Goal: Information Seeking & Learning: Find specific fact

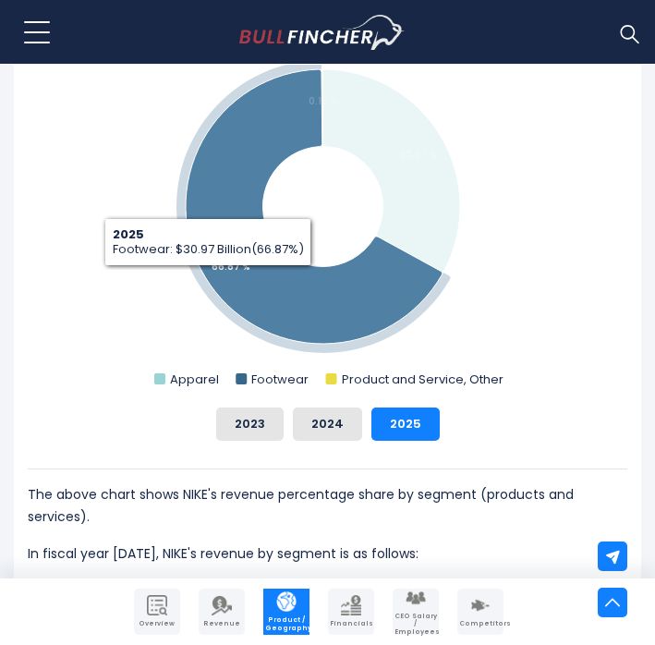
scroll to position [695, 0]
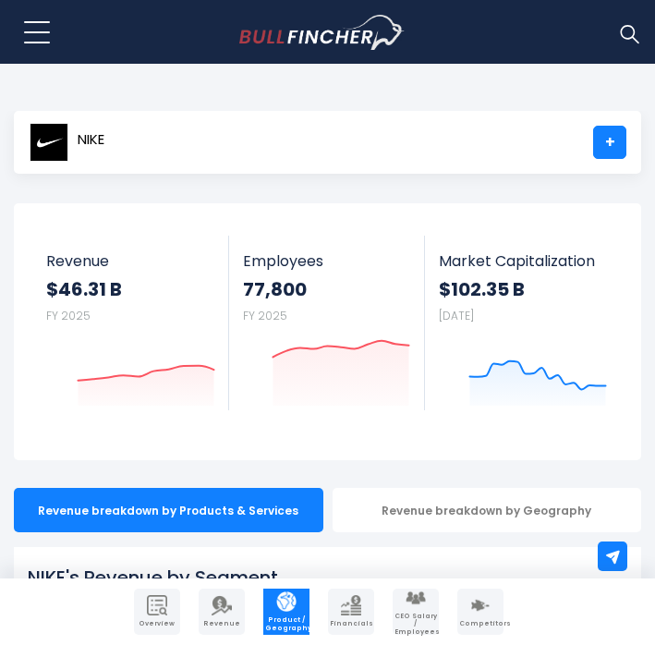
scroll to position [10, 0]
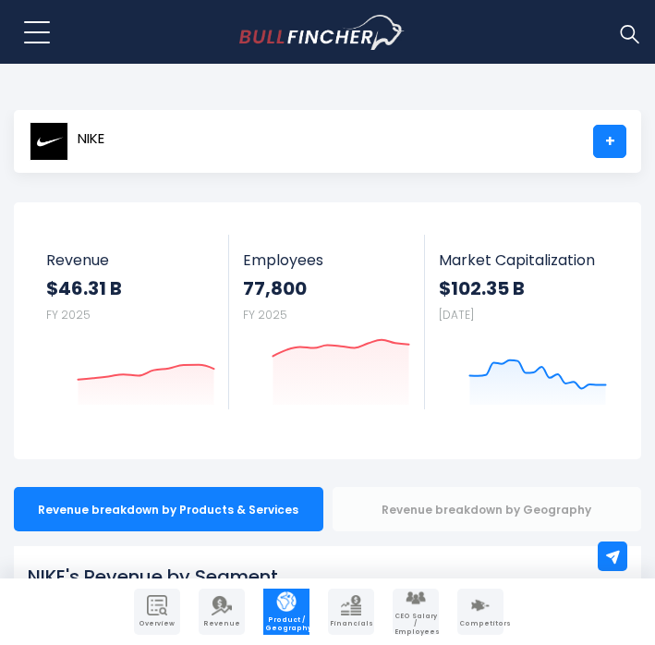
click at [486, 505] on div "Revenue breakdown by Geography" at bounding box center [487, 509] width 309 height 44
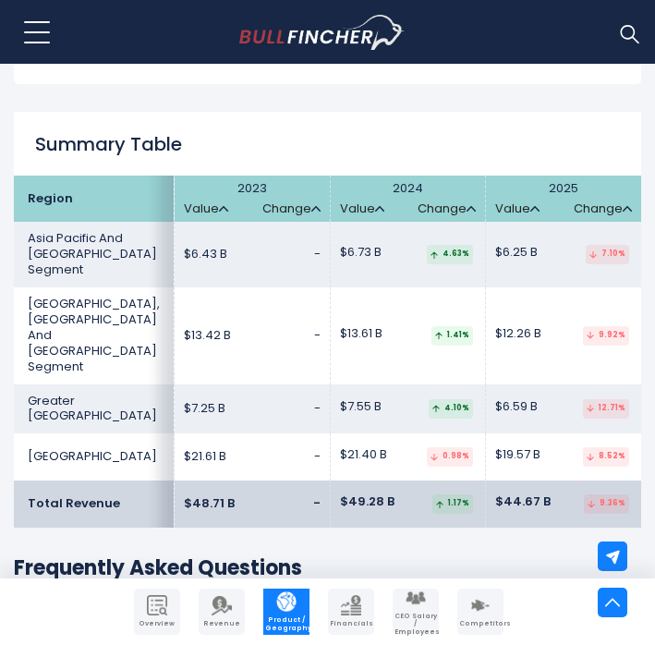
scroll to position [3122, 0]
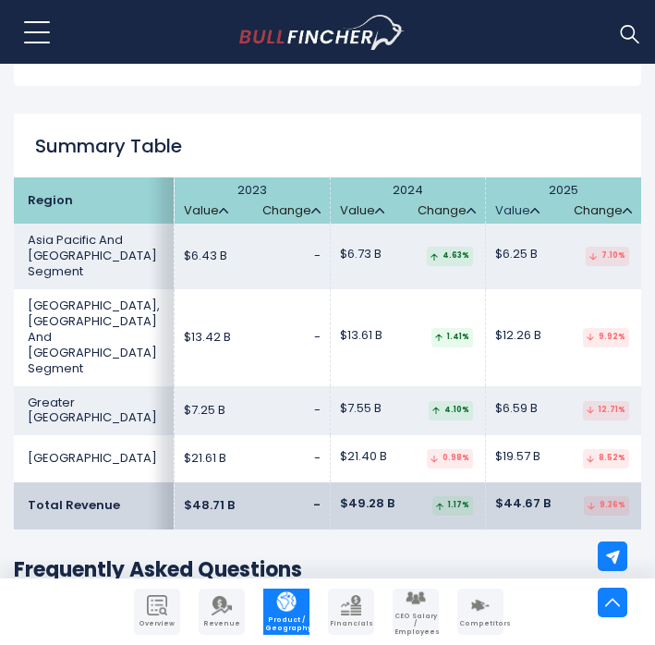
click at [530, 208] on img at bounding box center [534, 211] width 9 height 6
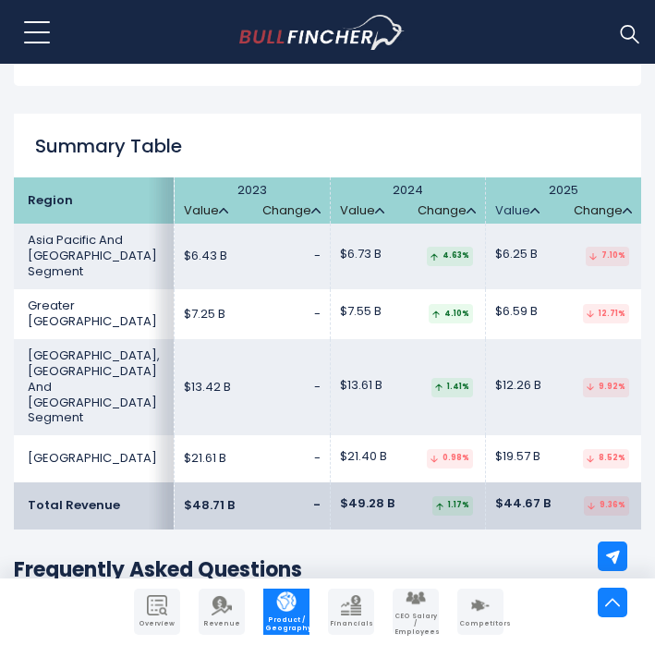
click at [530, 208] on img at bounding box center [534, 211] width 9 height 6
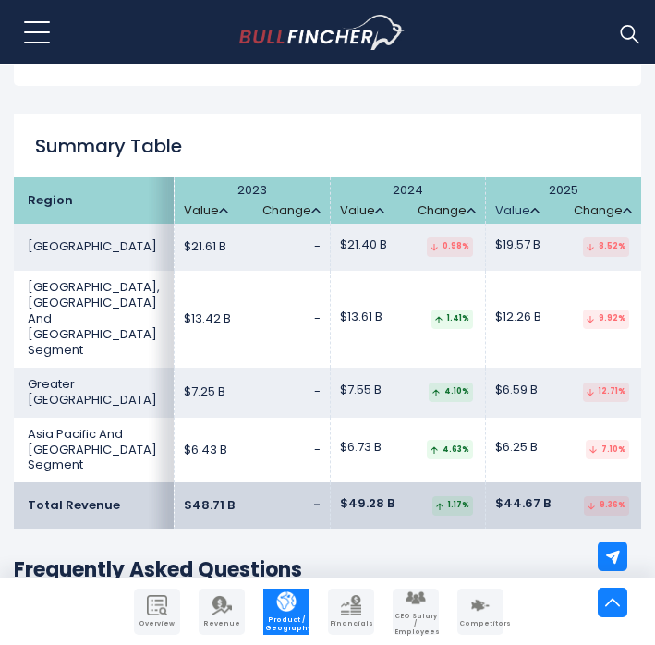
click at [530, 208] on img at bounding box center [534, 211] width 9 height 6
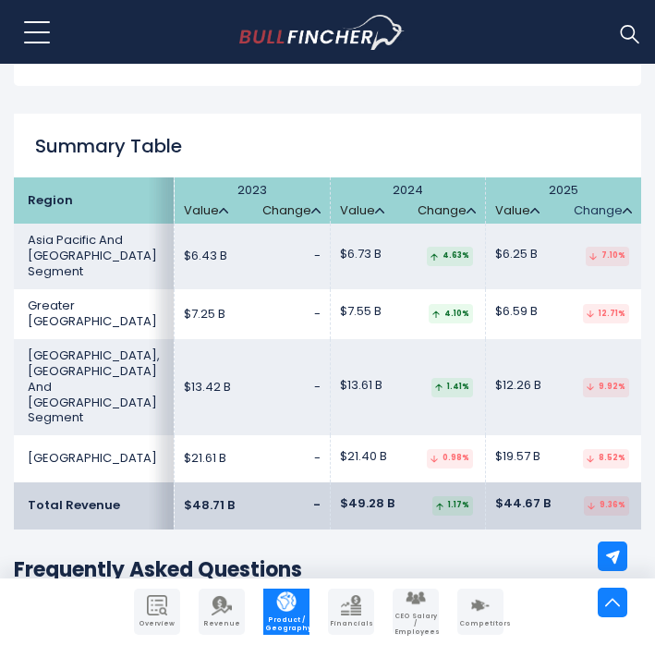
click at [606, 203] on link "Change" at bounding box center [603, 211] width 58 height 16
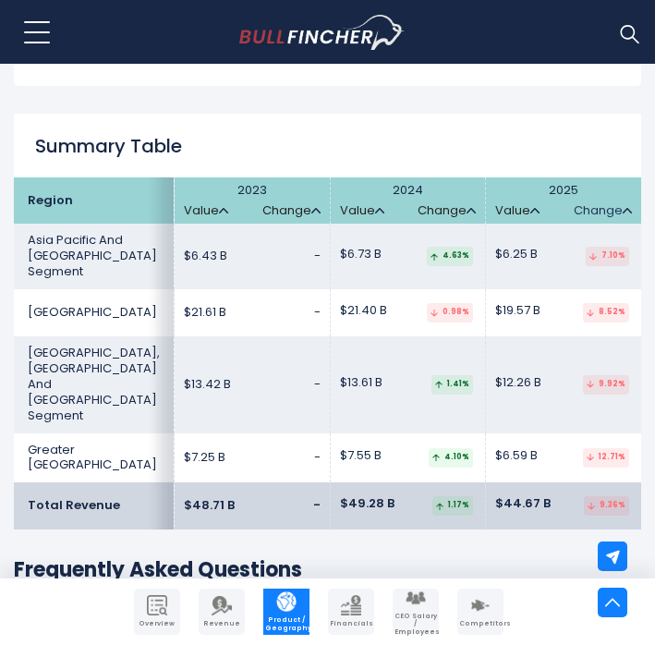
click at [606, 203] on link "Change" at bounding box center [603, 211] width 58 height 16
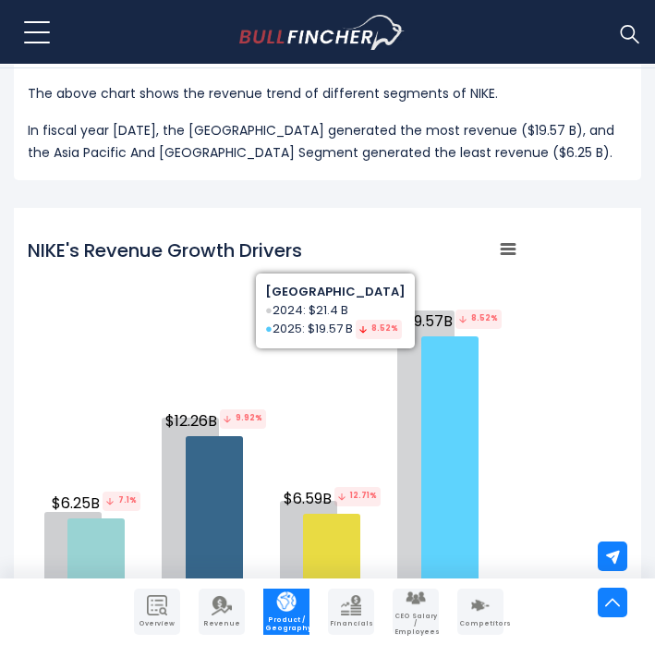
scroll to position [2269, 0]
